Goal: Task Accomplishment & Management: Manage account settings

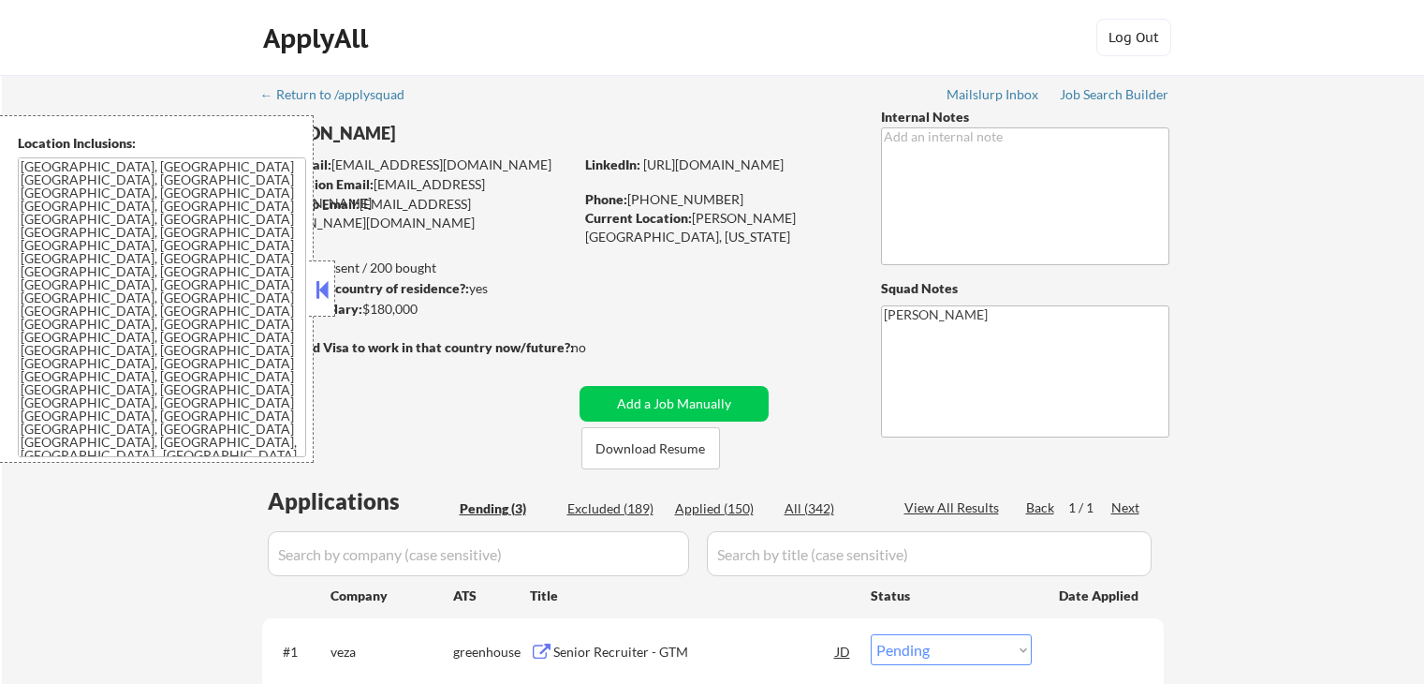
select select ""pending""
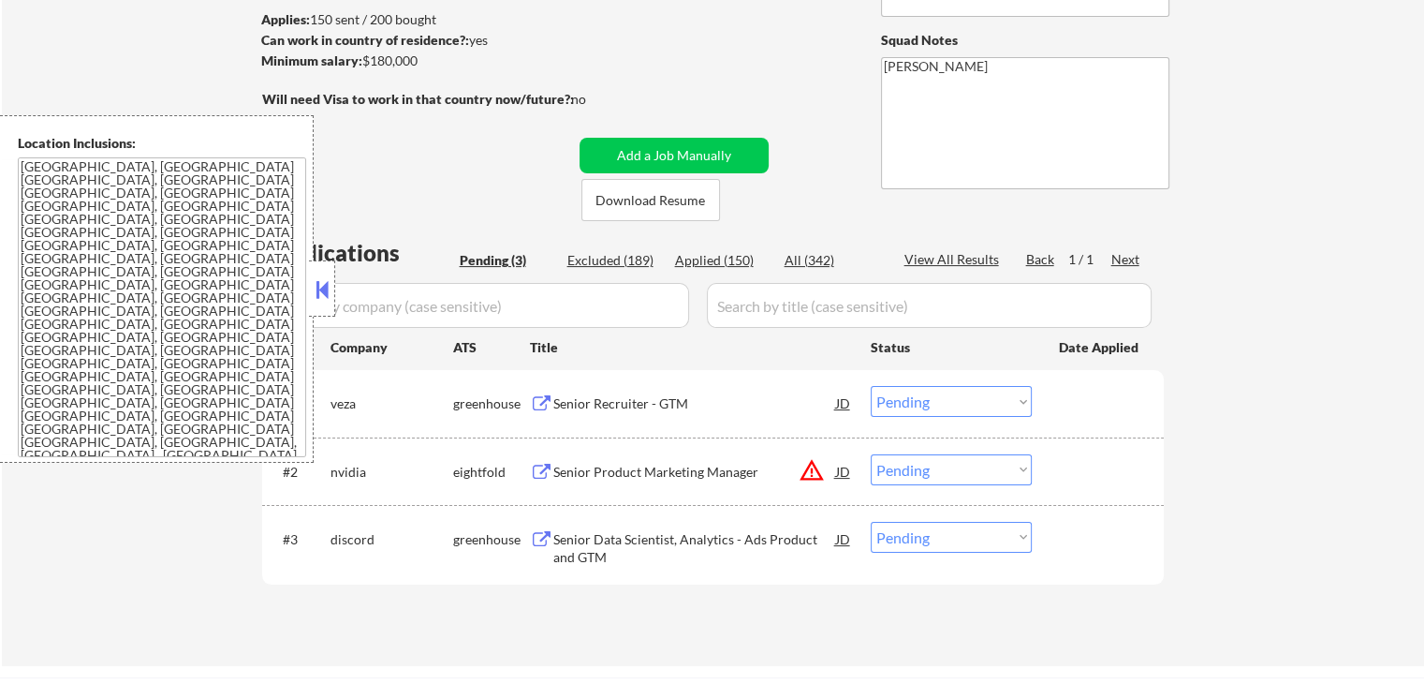
scroll to position [281, 0]
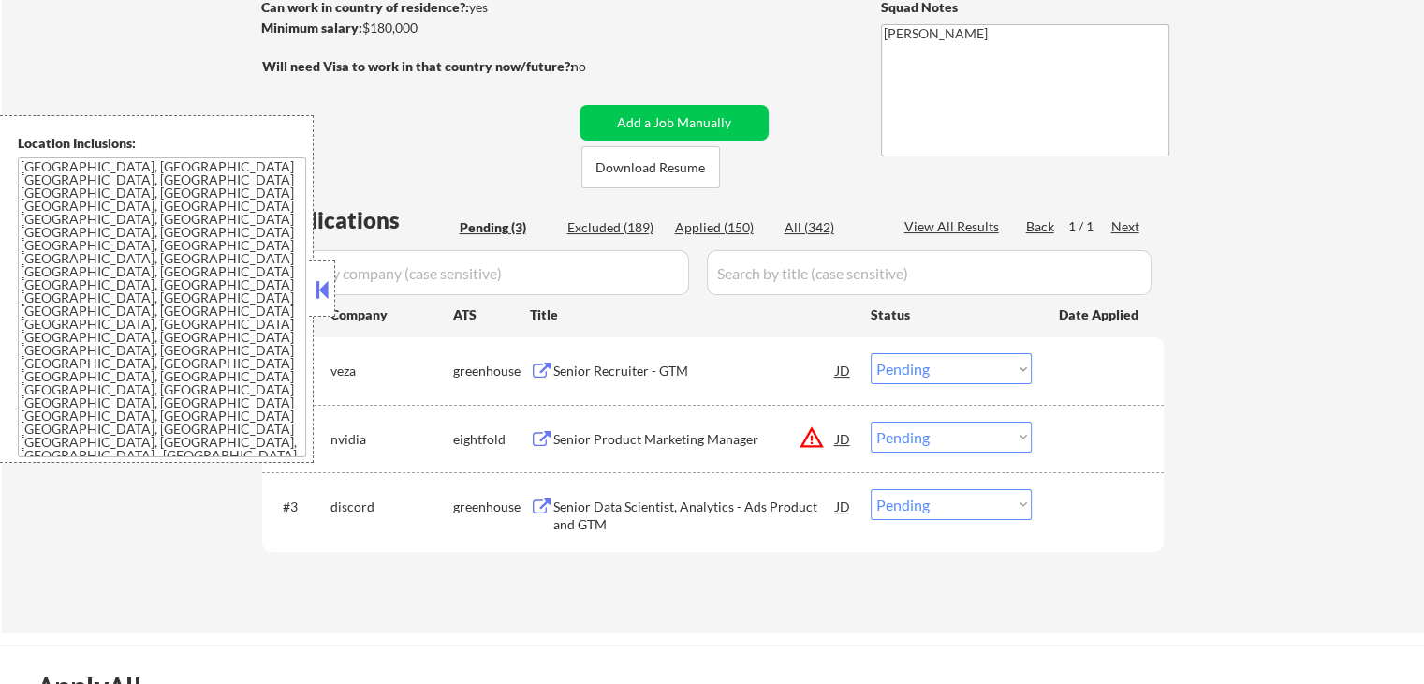
click at [678, 377] on div "Senior Recruiter - GTM" at bounding box center [694, 370] width 283 height 19
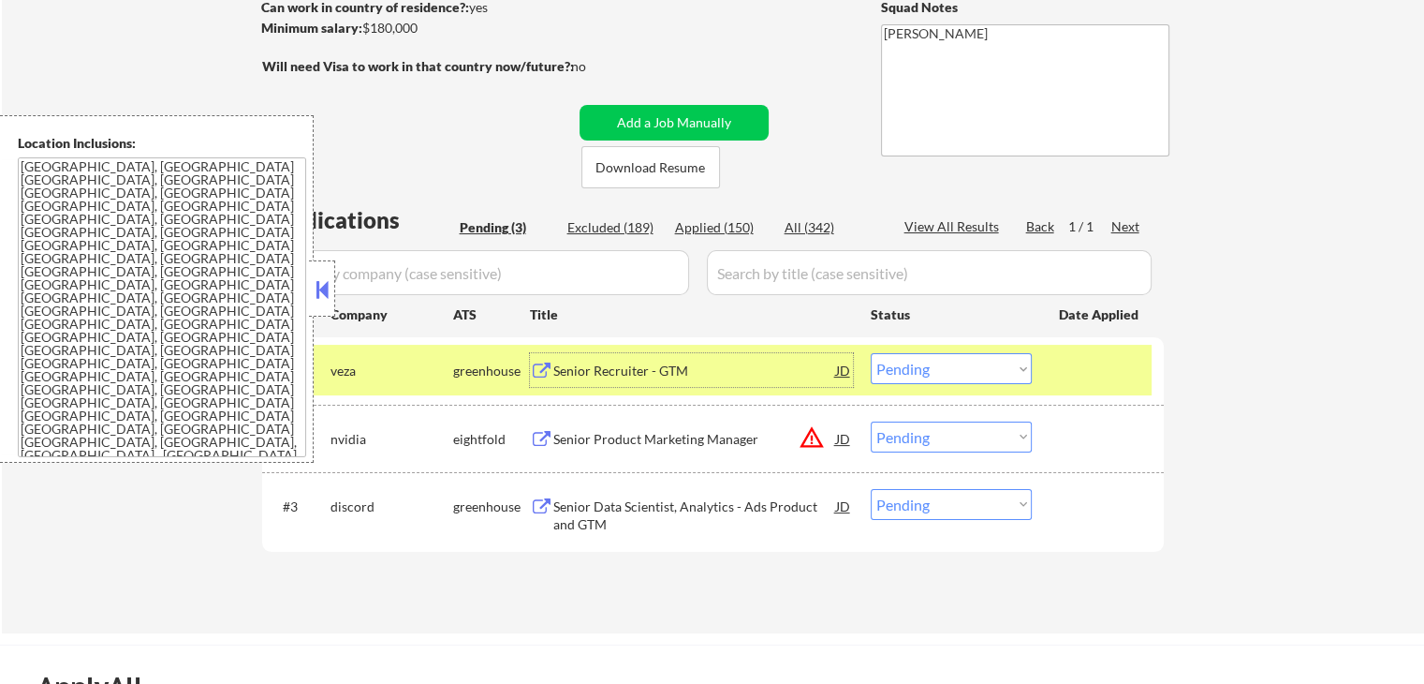
click at [767, 424] on div "Senior Product Marketing Manager" at bounding box center [694, 438] width 283 height 34
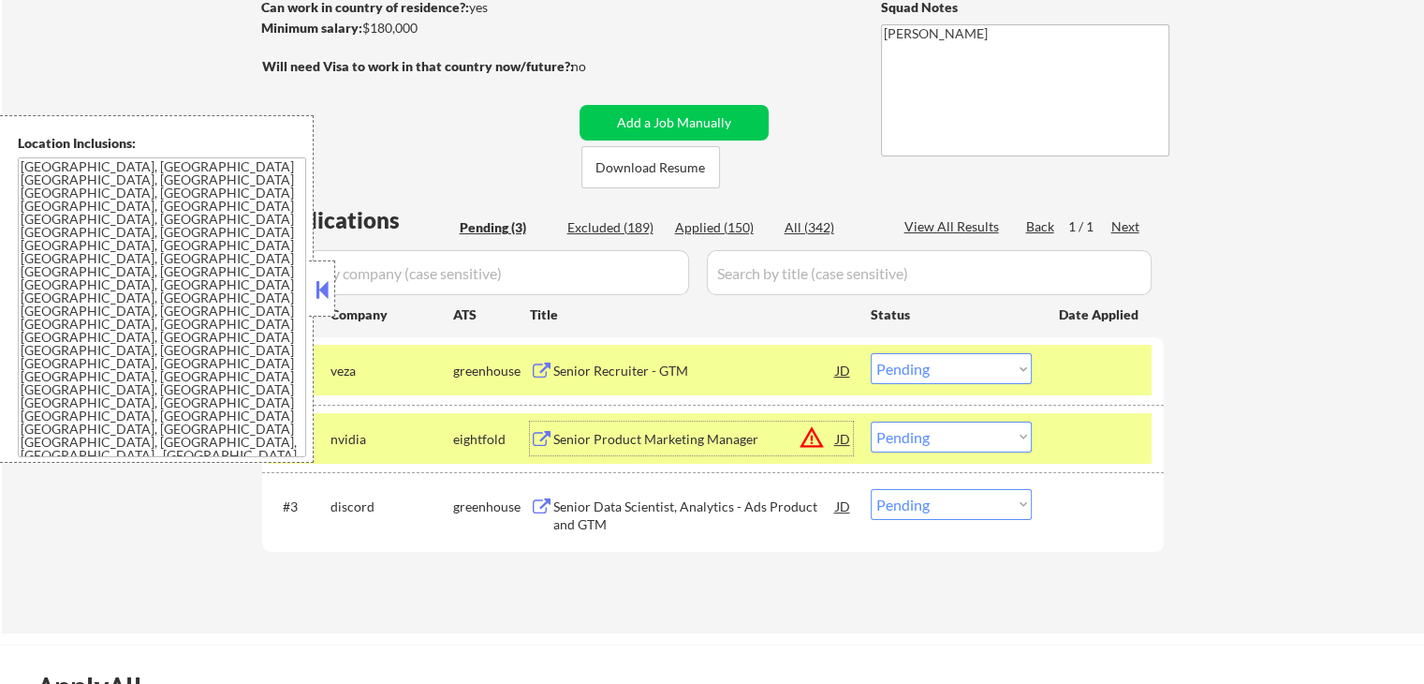
drag, startPoint x: 944, startPoint y: 361, endPoint x: 942, endPoint y: 376, distance: 15.1
click at [942, 364] on select "Choose an option... Pending Applied Excluded (Questions) Excluded (Expired) Exc…" at bounding box center [951, 368] width 161 height 31
select select ""excluded__salary_""
click at [871, 353] on select "Choose an option... Pending Applied Excluded (Questions) Excluded (Expired) Exc…" at bounding box center [951, 368] width 161 height 31
drag, startPoint x: 929, startPoint y: 436, endPoint x: 933, endPoint y: 447, distance: 11.0
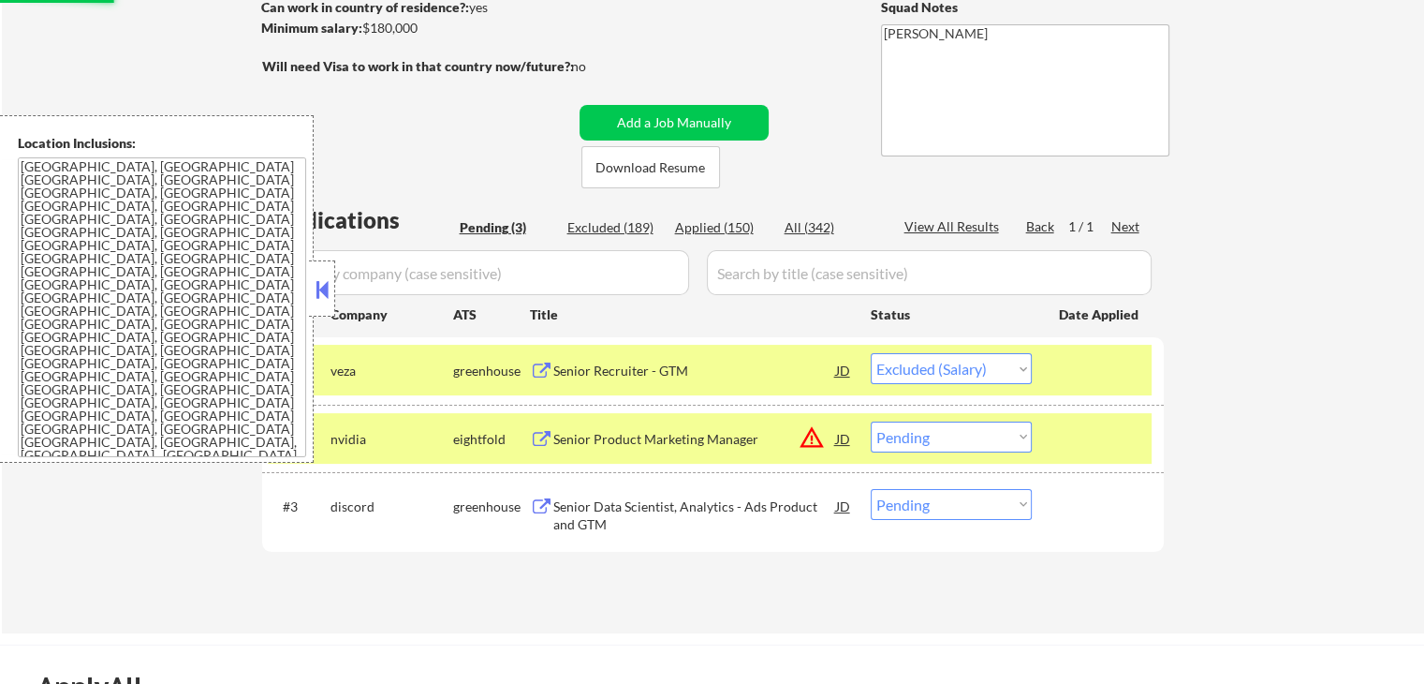
click at [929, 436] on select "Choose an option... Pending Applied Excluded (Questions) Excluded (Expired) Exc…" at bounding box center [951, 436] width 161 height 31
select select ""excluded__expired_""
click at [871, 421] on select "Choose an option... Pending Applied Excluded (Questions) Excluded (Expired) Exc…" at bounding box center [951, 436] width 161 height 31
click at [799, 507] on div "Senior Data Scientist, Analytics - Ads Product and GTM" at bounding box center [694, 515] width 283 height 37
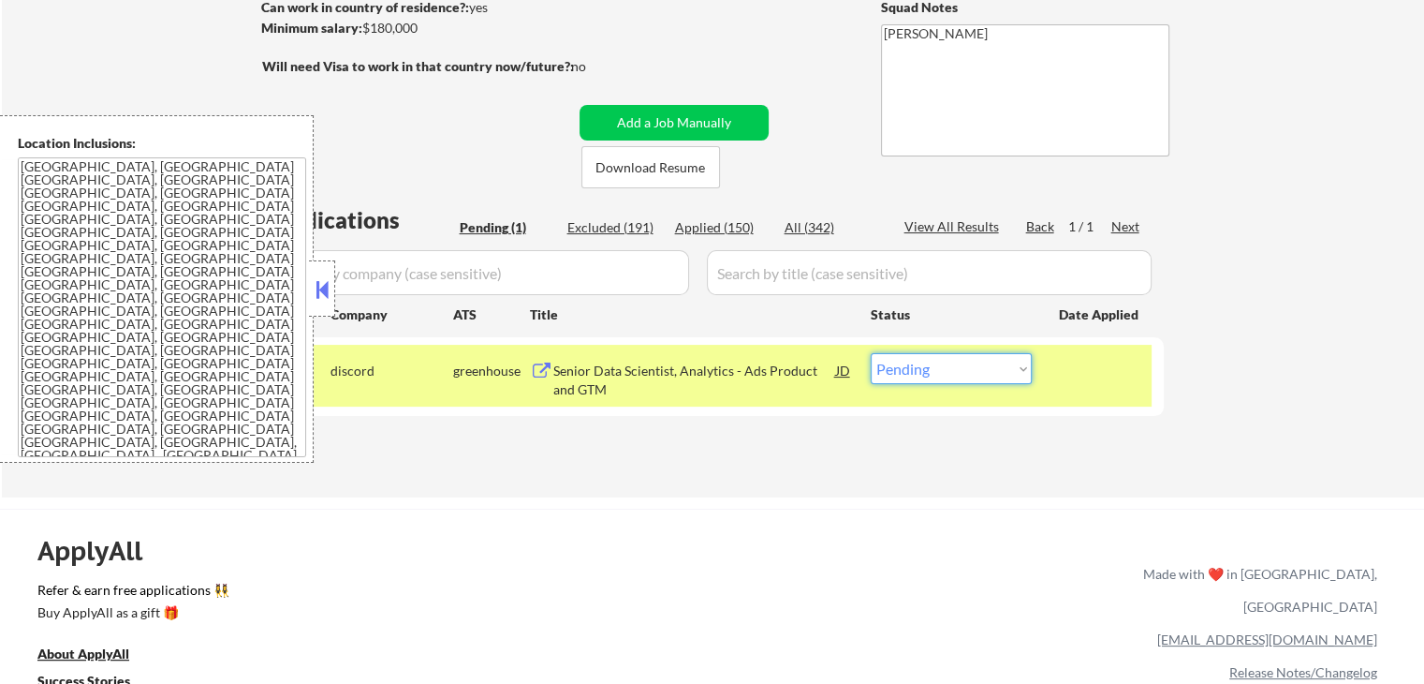
drag, startPoint x: 933, startPoint y: 367, endPoint x: 936, endPoint y: 383, distance: 16.4
click at [933, 368] on select "Choose an option... Pending Applied Excluded (Questions) Excluded (Expired) Exc…" at bounding box center [951, 368] width 161 height 31
select select ""excluded""
click at [871, 353] on select "Choose an option... Pending Applied Excluded (Questions) Excluded (Expired) Exc…" at bounding box center [951, 368] width 161 height 31
click at [933, 482] on div "← Return to /applysquad Mailslurp Inbox Job Search Builder [PERSON_NAME] User E…" at bounding box center [713, 145] width 1422 height 703
